Goal: Task Accomplishment & Management: Complete application form

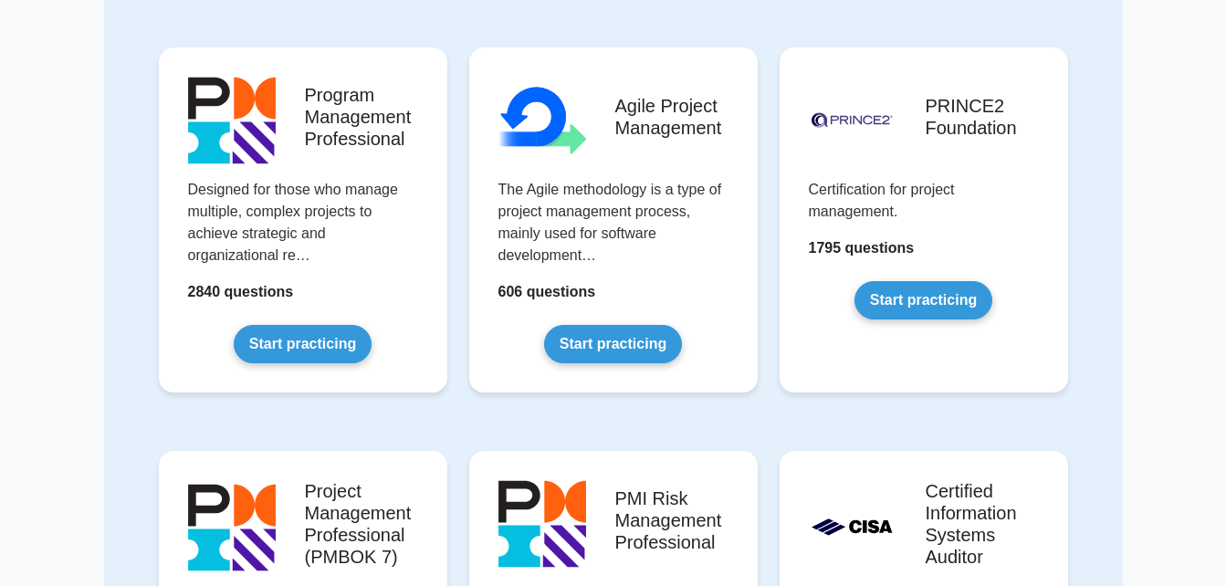
scroll to position [949, 0]
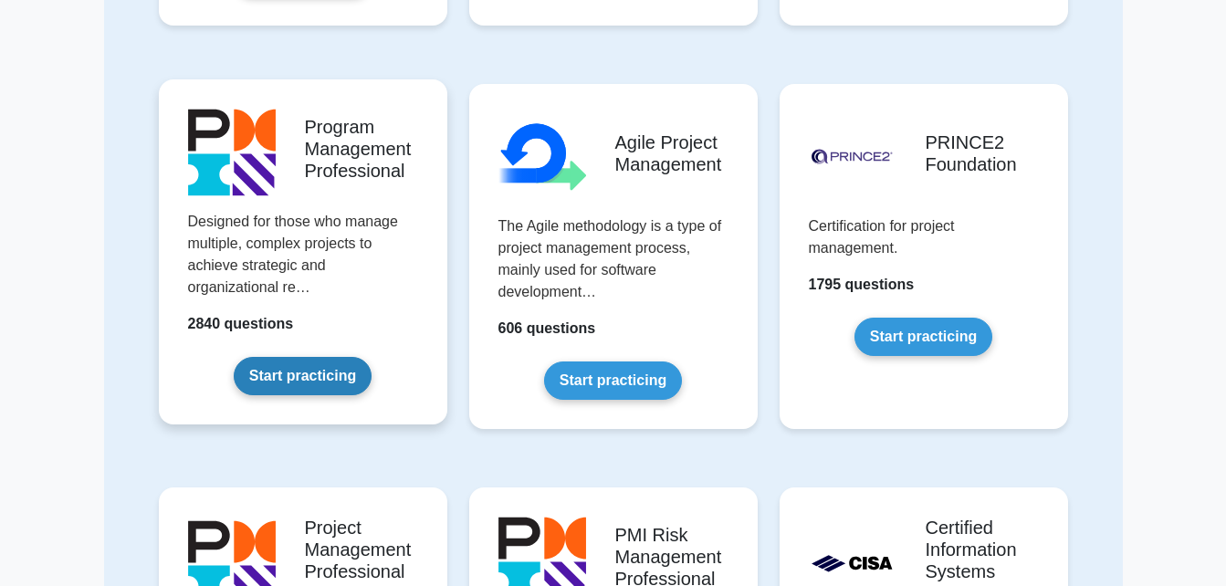
click at [267, 362] on link "Start practicing" at bounding box center [303, 376] width 138 height 38
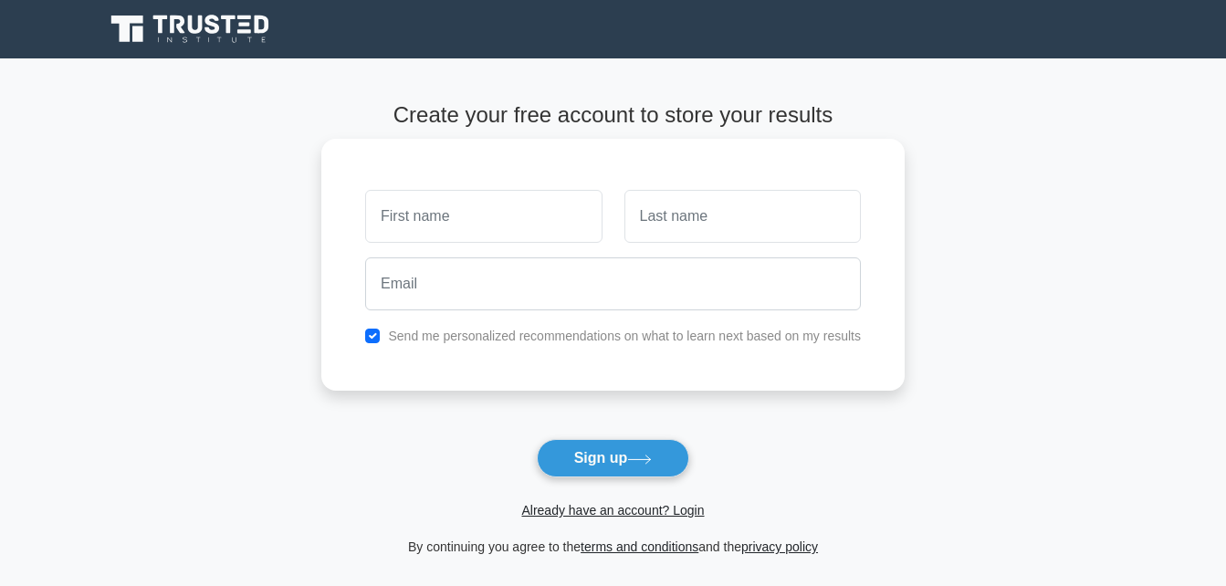
type input "maphuti monicca"
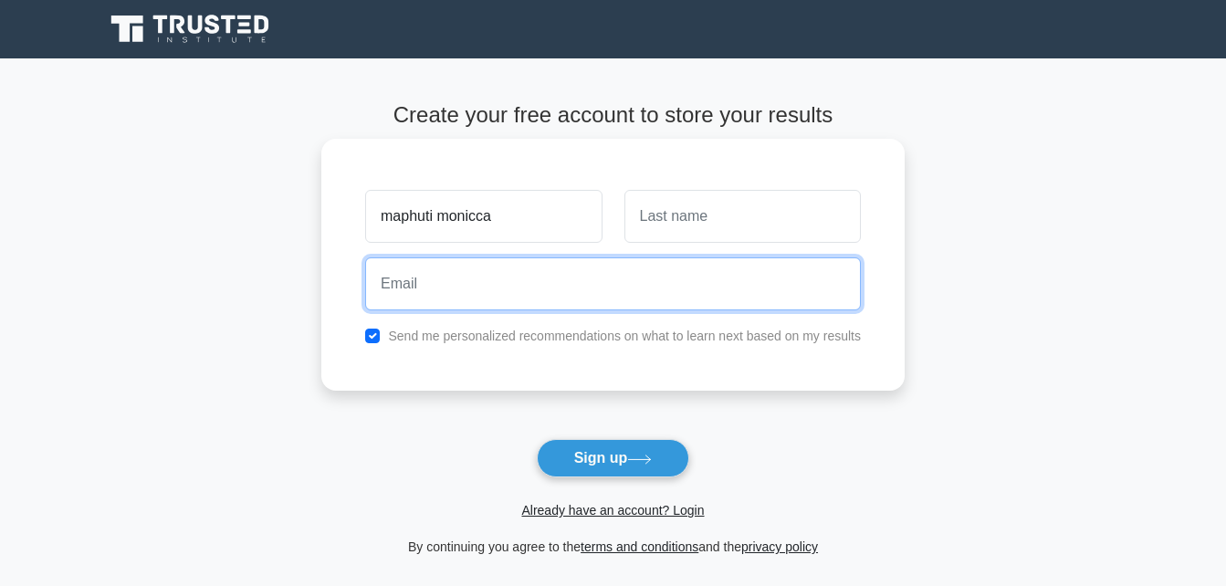
type input "[EMAIL_ADDRESS][DOMAIN_NAME]"
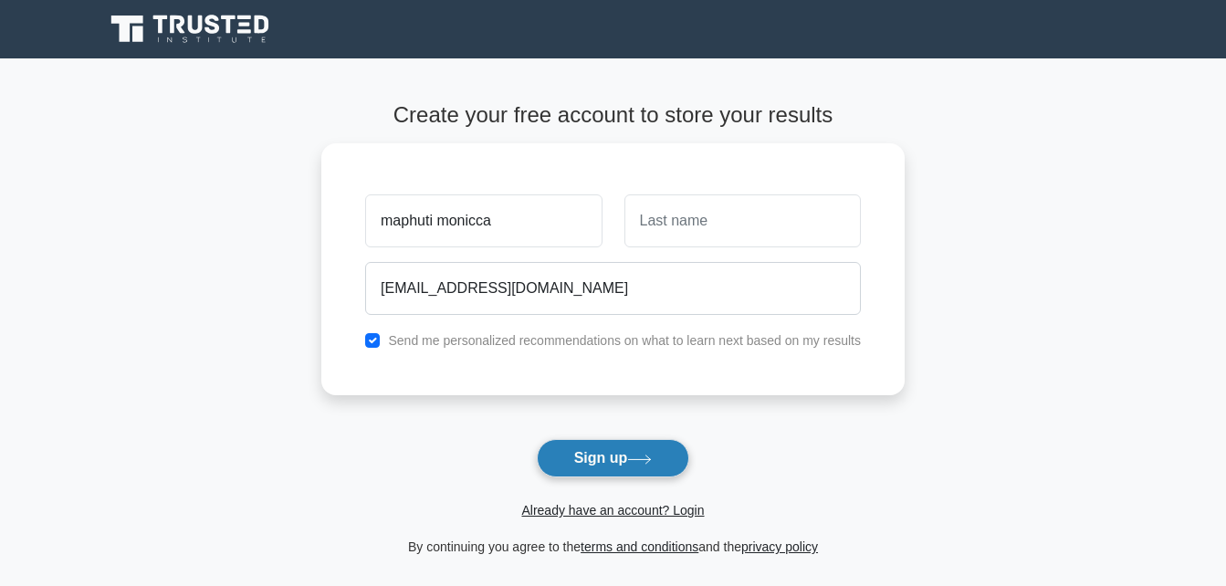
click at [595, 456] on button "Sign up" at bounding box center [613, 458] width 153 height 38
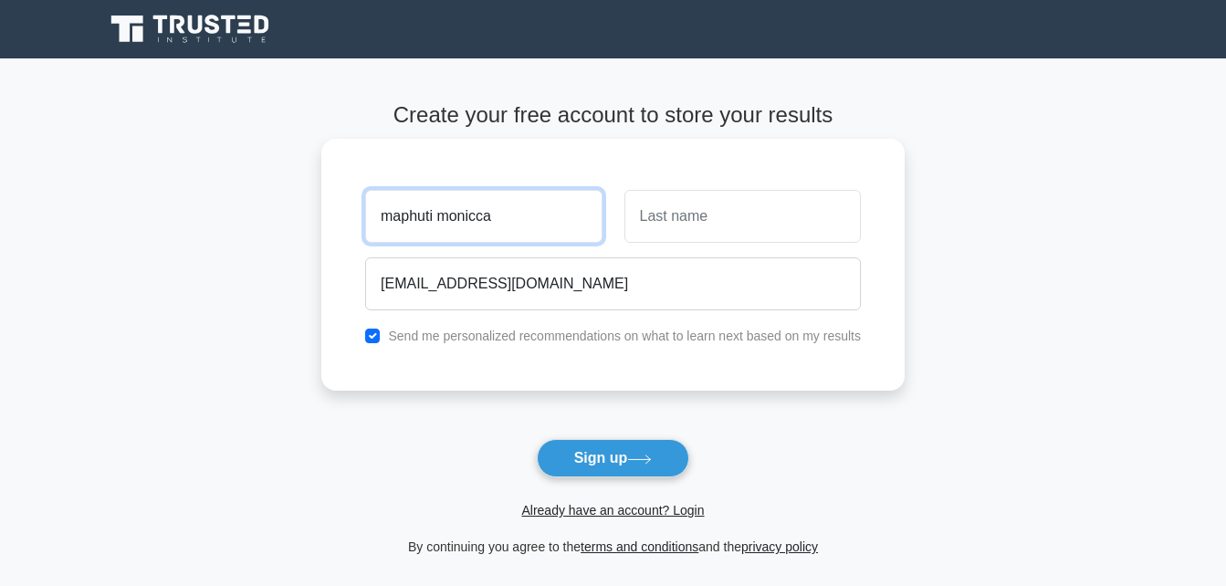
click at [565, 225] on input "maphuti monicca" at bounding box center [483, 216] width 236 height 53
click at [537, 439] on button "Sign up" at bounding box center [613, 458] width 153 height 38
click at [490, 217] on input "maphuti monicca" at bounding box center [483, 216] width 236 height 53
type input "maphuti"
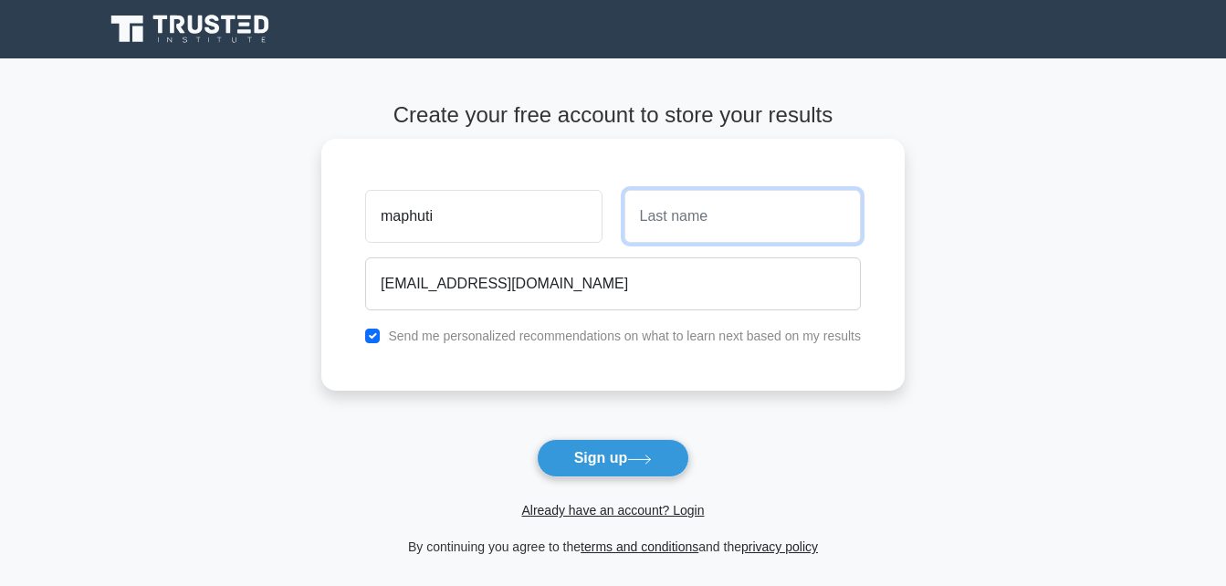
click at [677, 198] on input "text" at bounding box center [742, 216] width 236 height 53
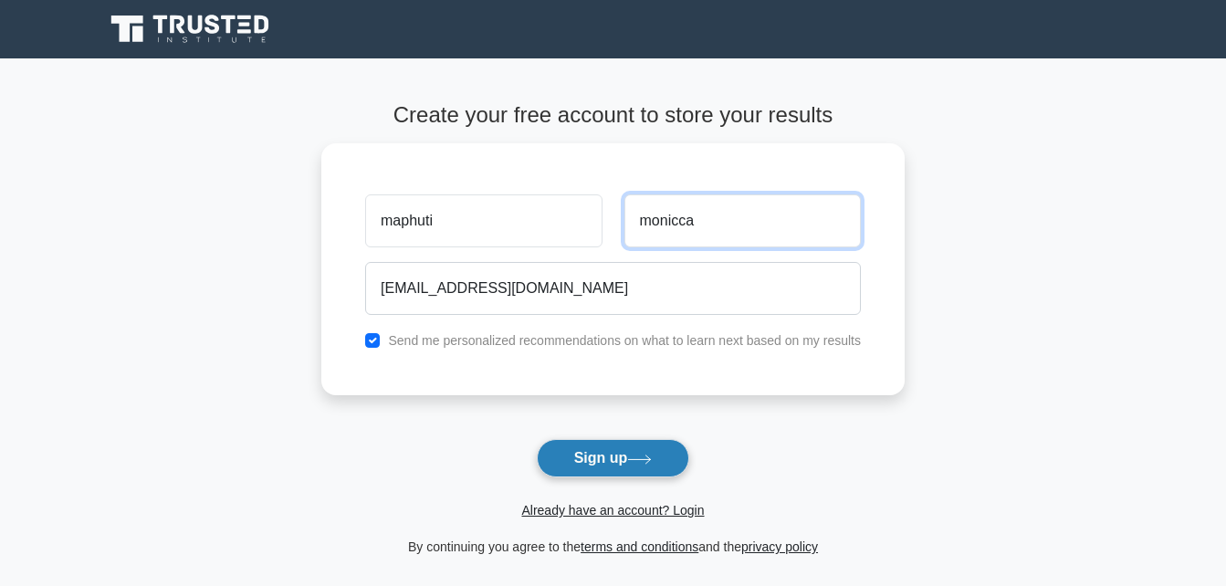
type input "monicca"
click at [620, 464] on button "Sign up" at bounding box center [613, 458] width 153 height 38
